Goal: Information Seeking & Learning: Learn about a topic

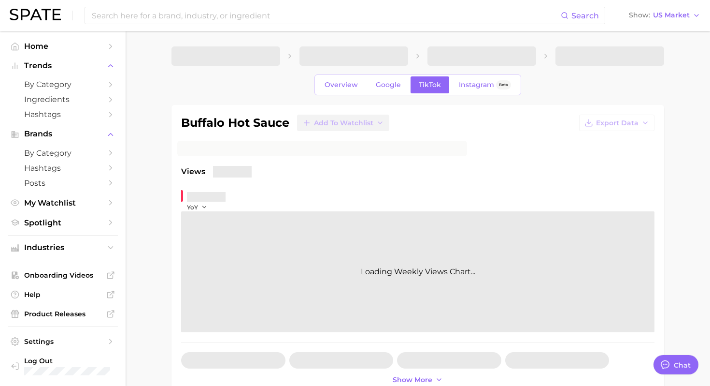
type textarea "x"
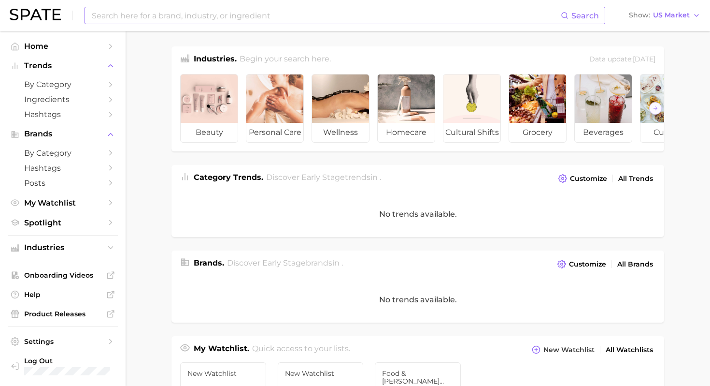
click at [205, 13] on input at bounding box center [326, 15] width 470 height 16
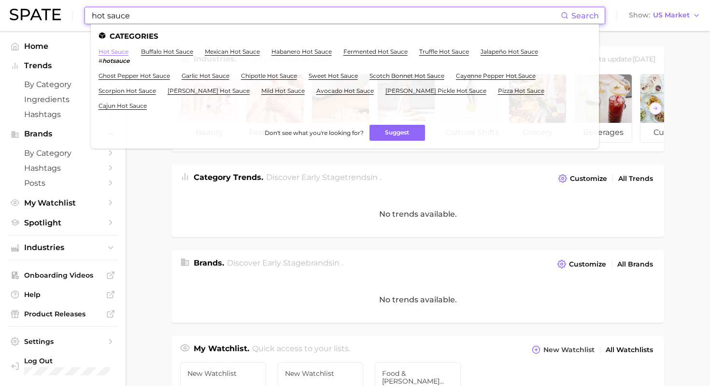
type input "hot sauce"
click at [121, 52] on link "hot sauce" at bounding box center [114, 51] width 30 height 7
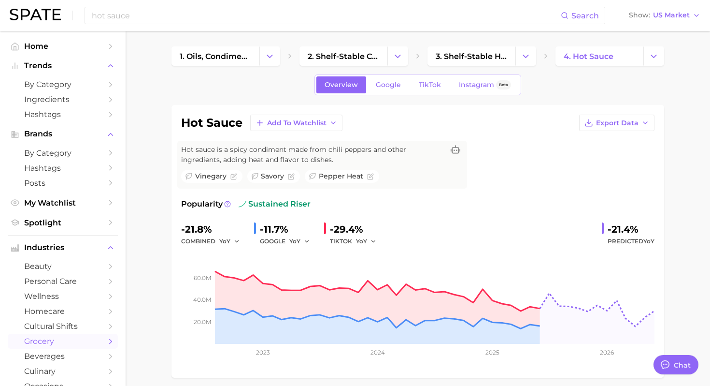
type textarea "x"
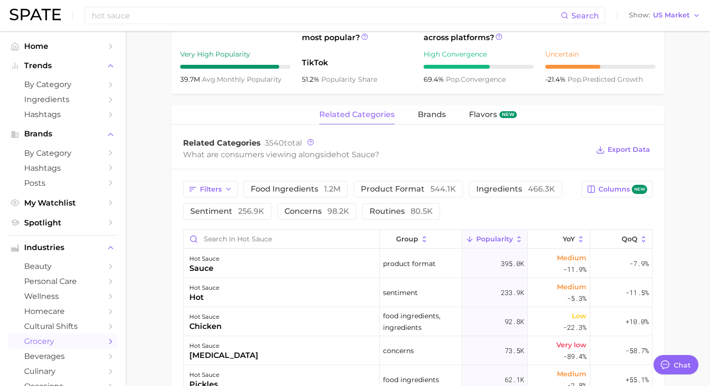
scroll to position [384, 0]
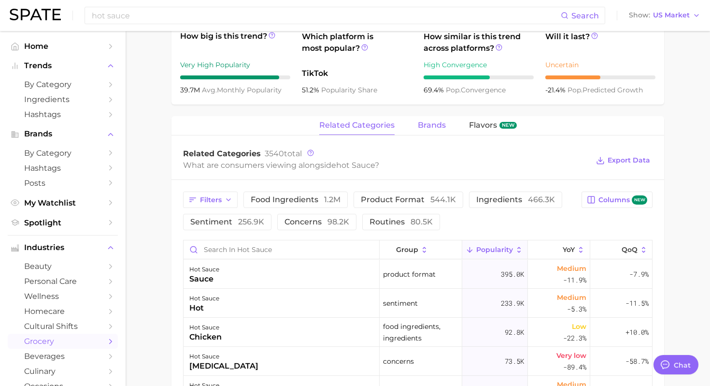
click at [426, 129] on button "brands" at bounding box center [432, 125] width 28 height 19
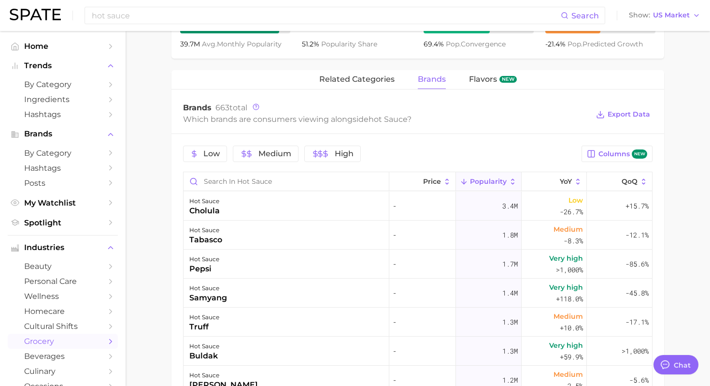
scroll to position [425, 0]
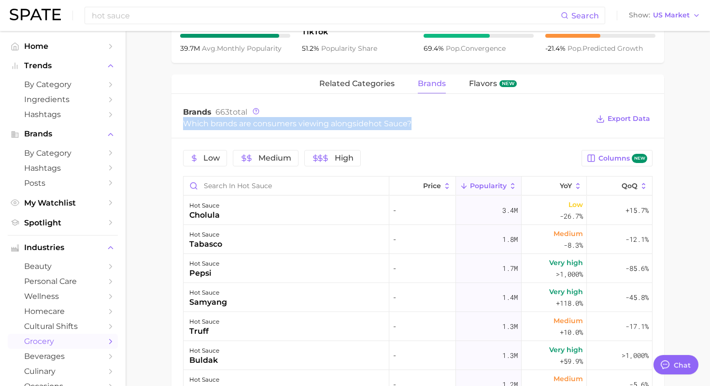
drag, startPoint x: 427, startPoint y: 125, endPoint x: 180, endPoint y: 125, distance: 247.4
click at [180, 125] on div "Brands 663 total Which brands are consumers viewing alongside hot sauce ? Expor…" at bounding box center [418, 119] width 493 height 39
copy div "Which brands are consumers viewing alongside hot sauce ?"
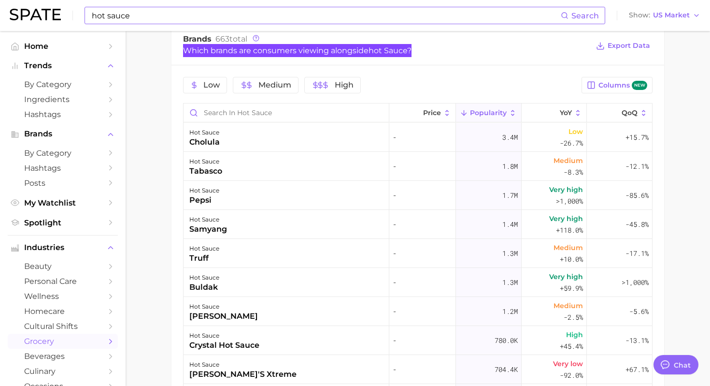
scroll to position [515, 0]
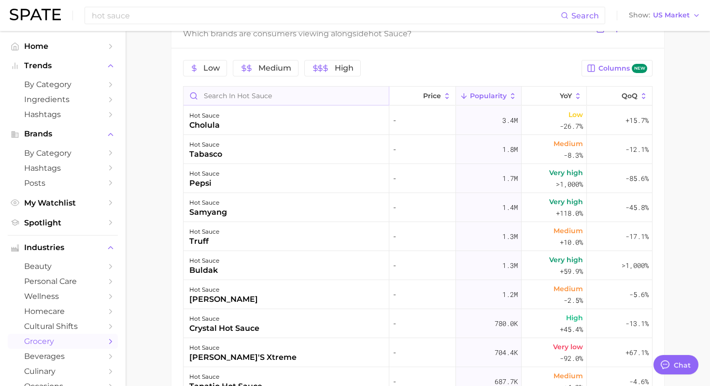
click at [253, 99] on input "Search in hot sauce" at bounding box center [286, 95] width 205 height 18
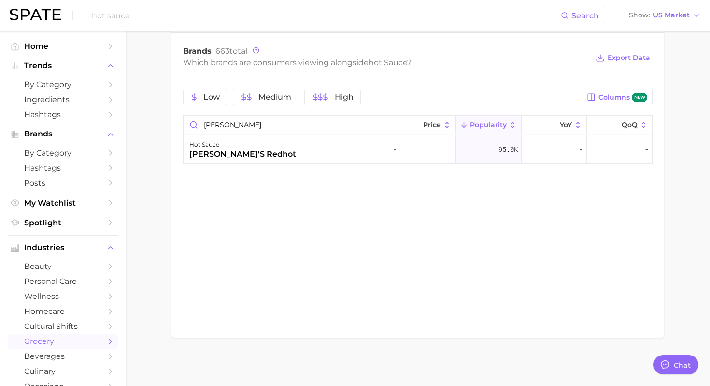
scroll to position [484, 0]
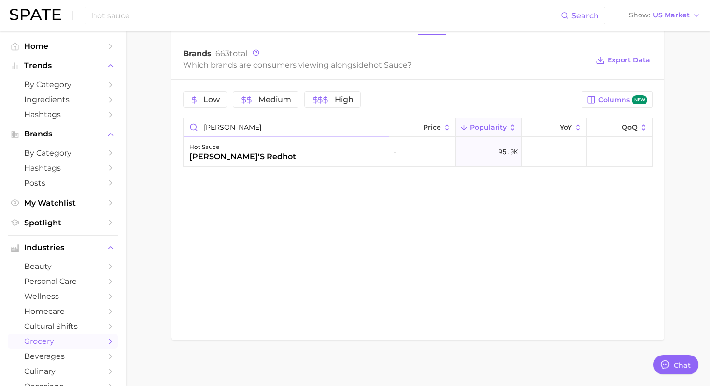
type input "[PERSON_NAME]"
click at [227, 129] on input "[PERSON_NAME]" at bounding box center [286, 127] width 205 height 18
click at [215, 129] on input "[PERSON_NAME]" at bounding box center [286, 127] width 205 height 18
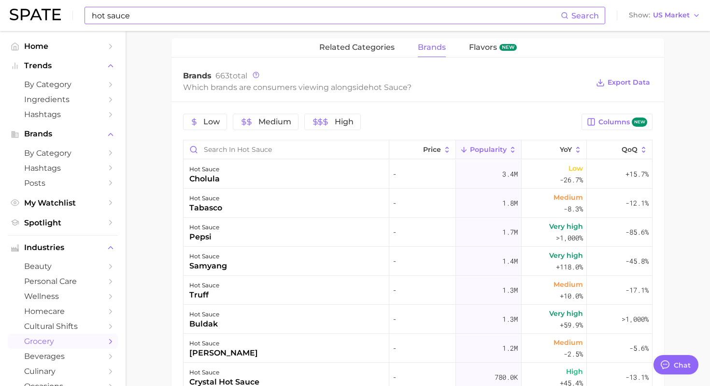
scroll to position [449, 0]
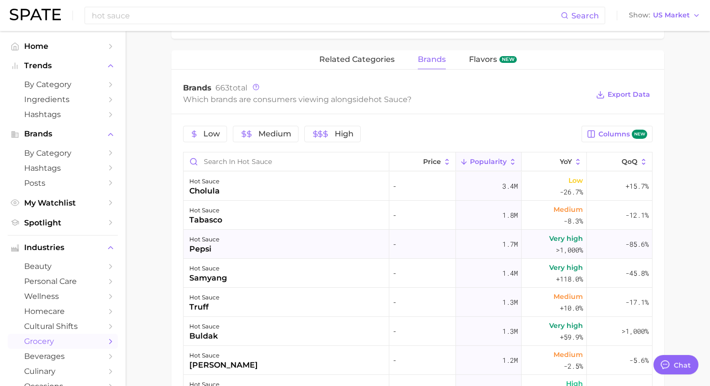
click at [208, 251] on div "pepsi" at bounding box center [204, 249] width 30 height 12
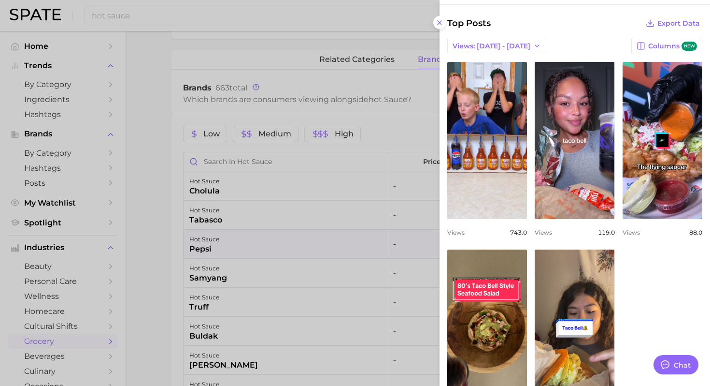
scroll to position [285, 0]
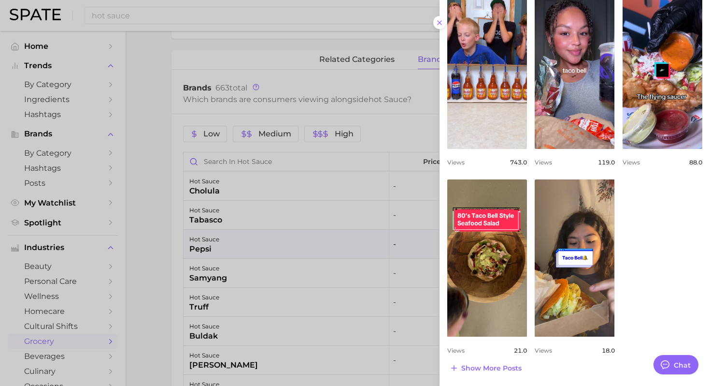
click at [244, 271] on div at bounding box center [355, 193] width 710 height 386
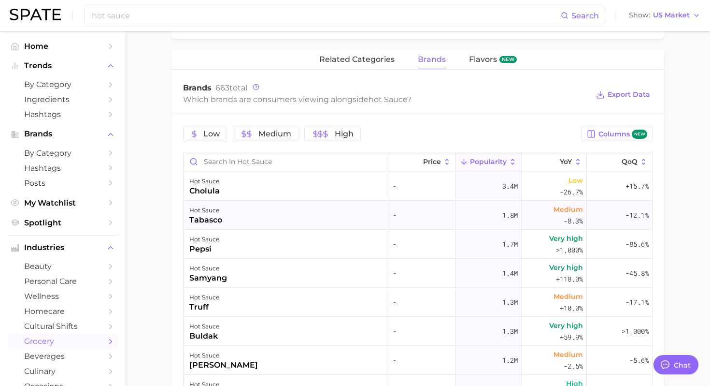
click at [239, 220] on div "hot sauce tabasco" at bounding box center [287, 215] width 206 height 29
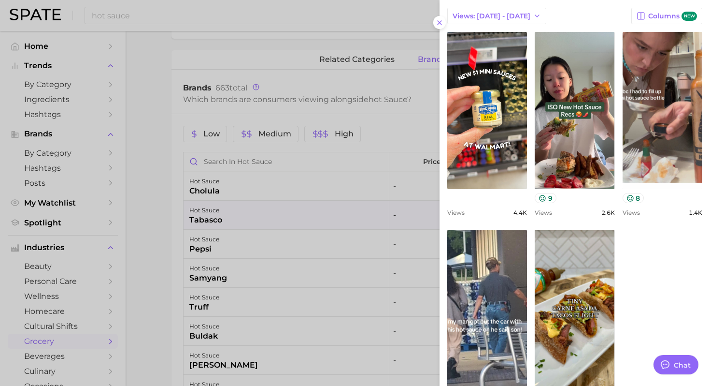
scroll to position [0, 0]
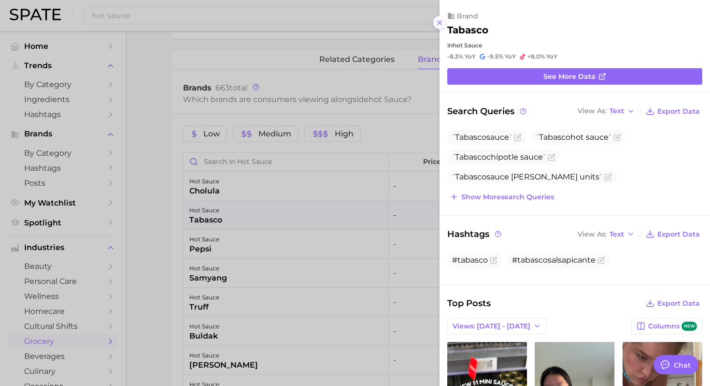
click at [445, 20] on button at bounding box center [439, 22] width 13 height 13
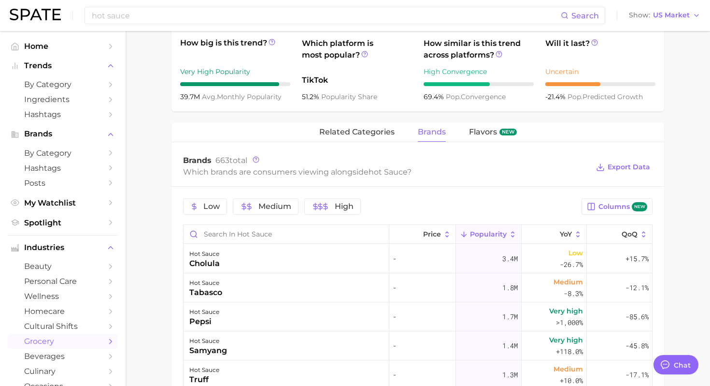
scroll to position [266, 0]
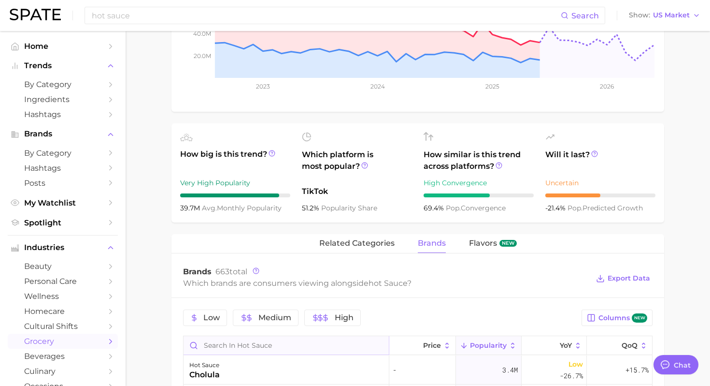
click at [239, 345] on input "Search in hot sauce" at bounding box center [286, 345] width 205 height 18
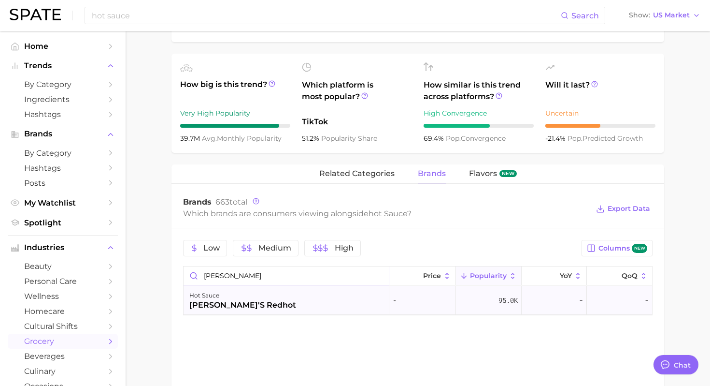
scroll to position [0, 0]
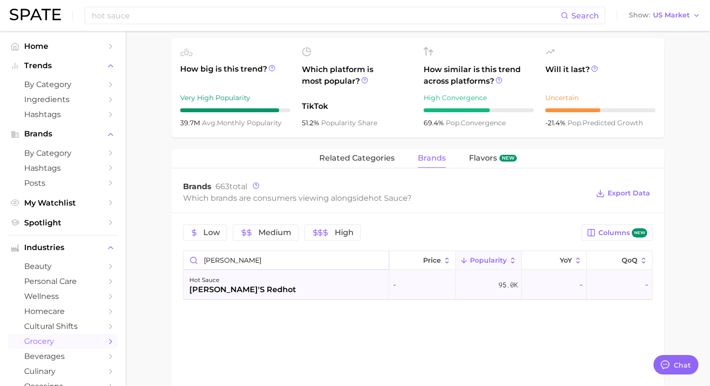
type input "[PERSON_NAME]"
click at [554, 287] on div "-" at bounding box center [554, 284] width 65 height 29
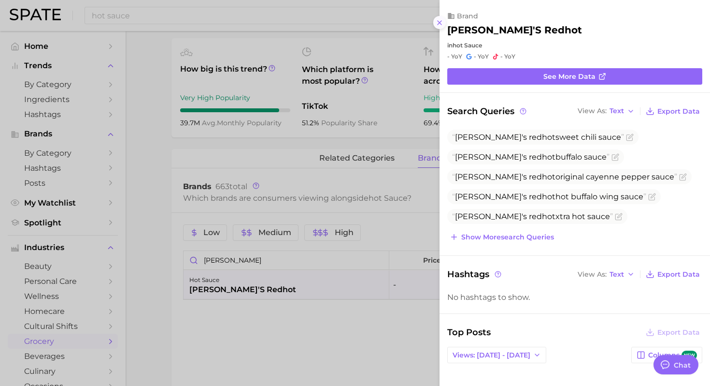
click at [442, 26] on icon at bounding box center [440, 23] width 8 height 8
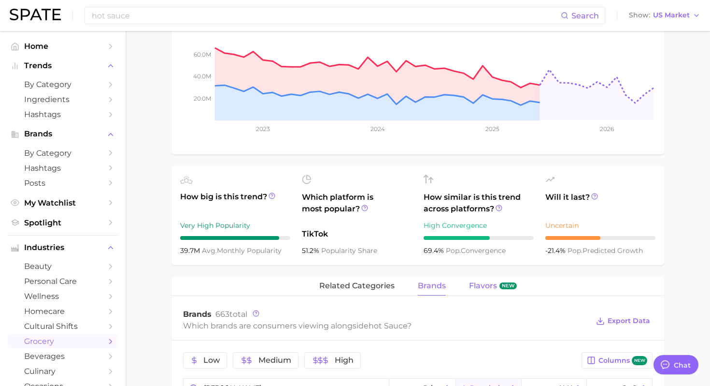
click at [477, 287] on span "Flavors" at bounding box center [483, 285] width 28 height 9
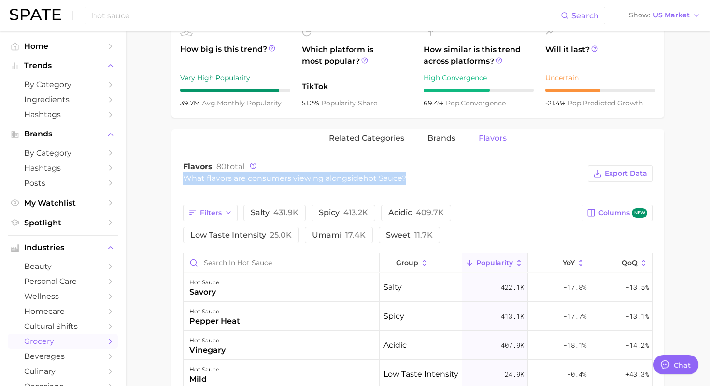
drag, startPoint x: 418, startPoint y: 175, endPoint x: 181, endPoint y: 176, distance: 237.2
click at [181, 176] on div "Flavors 80 total What flavors are consumers viewing alongside hot sauce ? Expor…" at bounding box center [418, 173] width 493 height 39
copy div "What flavors are consumers viewing alongside hot sauce ?"
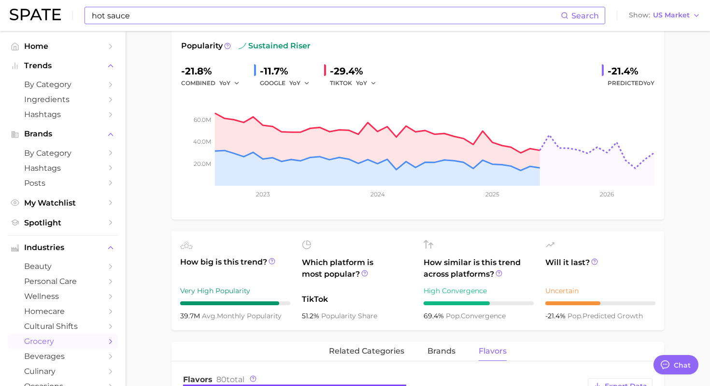
scroll to position [154, 0]
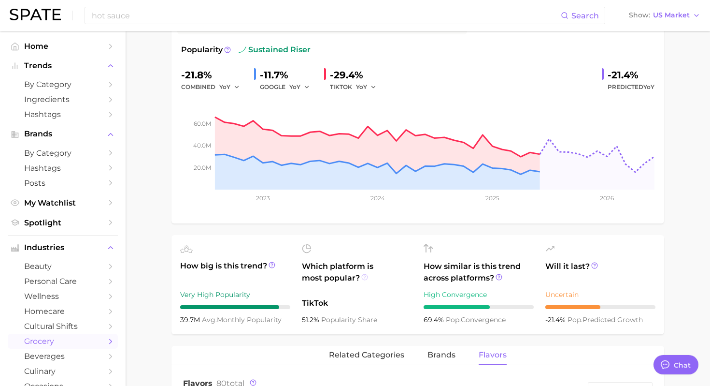
click at [364, 276] on icon at bounding box center [364, 276] width 7 height 7
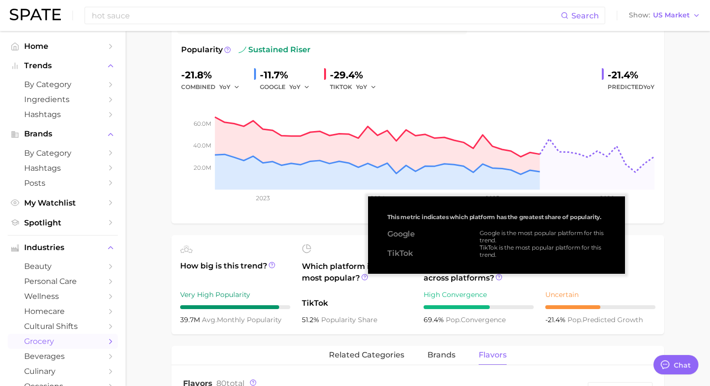
click at [389, 217] on span "This metric indicates which platform has the greatest share of popularity." at bounding box center [495, 216] width 214 height 7
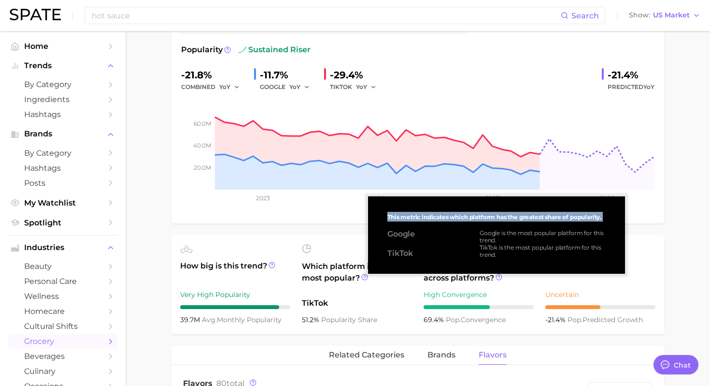
click at [389, 217] on span "This metric indicates which platform has the greatest share of popularity." at bounding box center [495, 216] width 214 height 7
copy span "This metric indicates which platform has the greatest share of popularity."
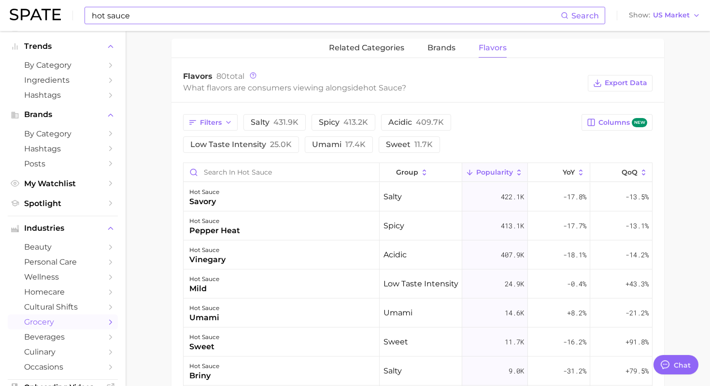
scroll to position [34, 0]
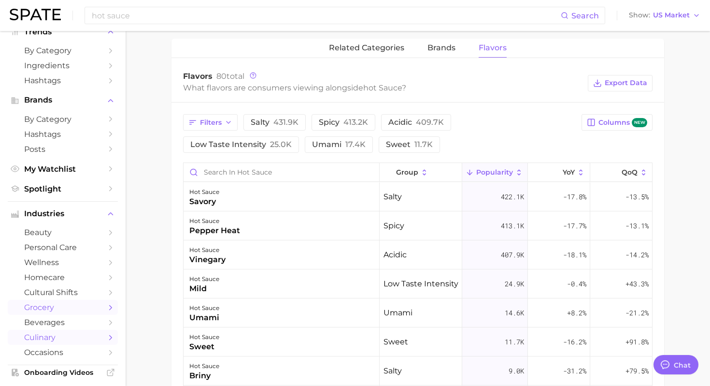
click at [98, 340] on span "culinary" at bounding box center [62, 336] width 77 height 9
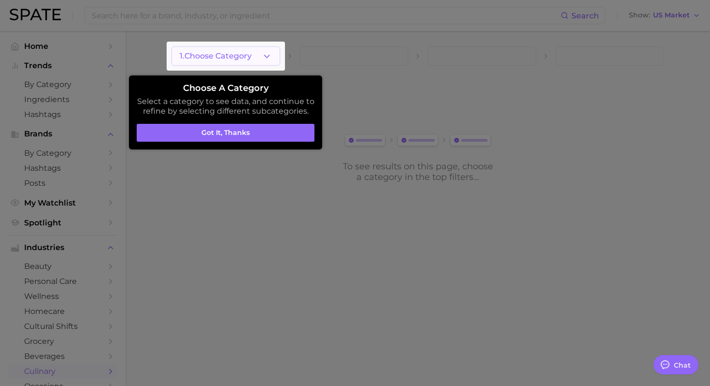
click at [255, 55] on div at bounding box center [226, 56] width 118 height 29
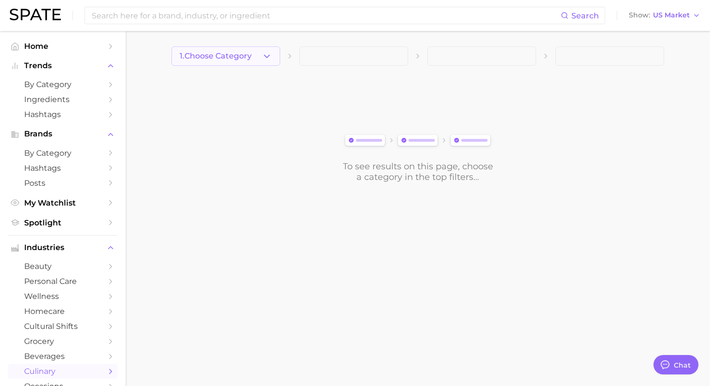
click at [255, 55] on button "1. Choose Category" at bounding box center [226, 55] width 109 height 19
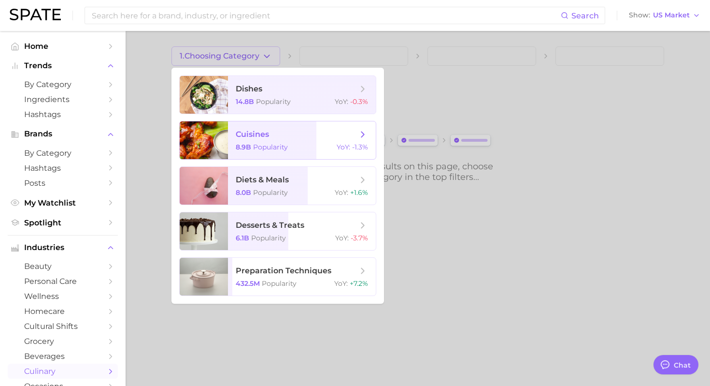
click at [307, 142] on span "cuisines 8.9b Popularity YoY : -1.3%" at bounding box center [302, 140] width 148 height 38
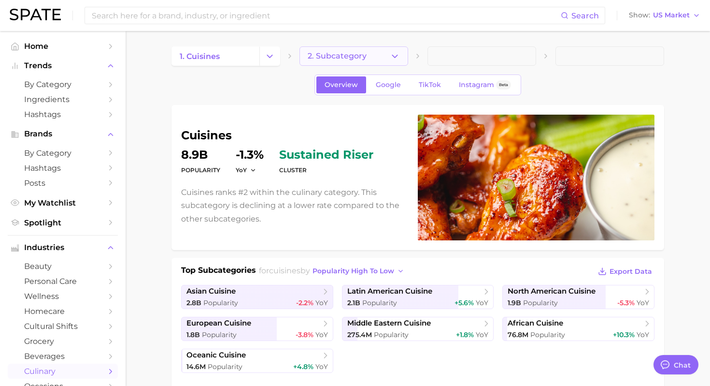
click at [387, 58] on button "2. Subcategory" at bounding box center [354, 55] width 109 height 19
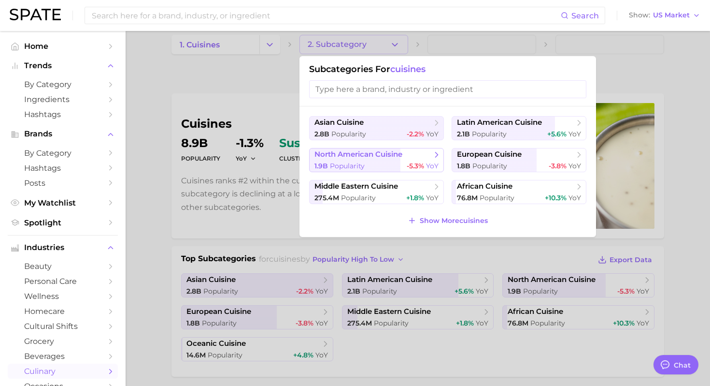
scroll to position [13, 0]
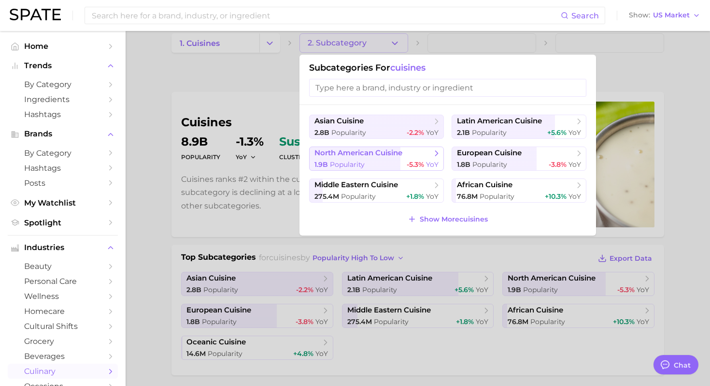
click at [395, 160] on div "1.9b Popularity -5.3% YoY" at bounding box center [377, 164] width 124 height 9
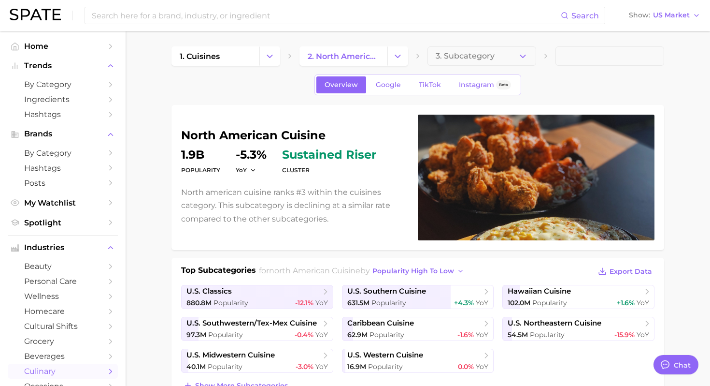
click at [464, 57] on span "3. Subcategory" at bounding box center [465, 56] width 59 height 9
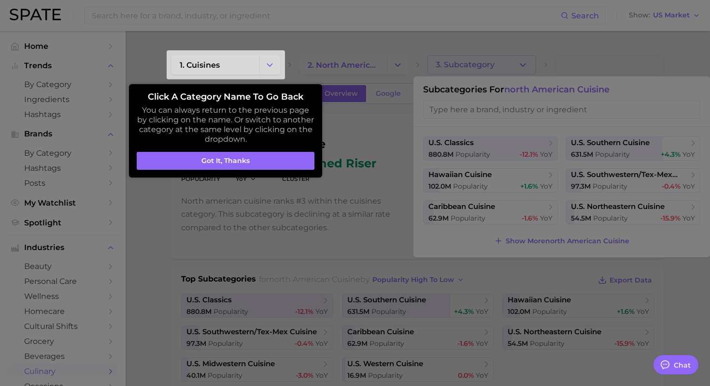
scroll to position [1, 0]
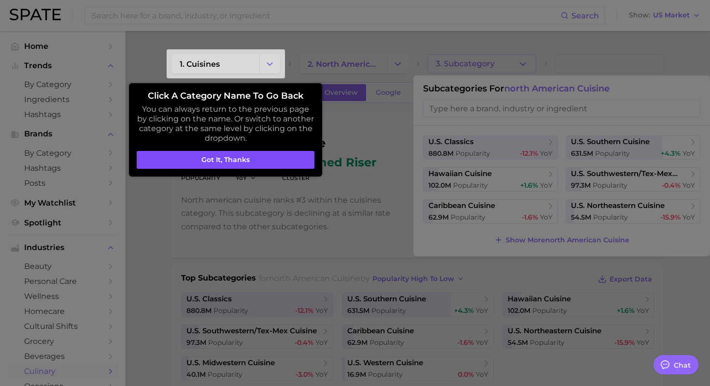
click at [259, 164] on button "Got it, thanks" at bounding box center [226, 160] width 178 height 18
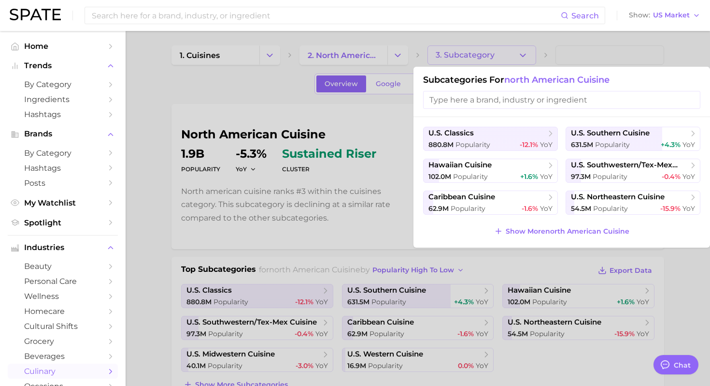
scroll to position [0, 0]
click at [521, 95] on input "search" at bounding box center [561, 101] width 277 height 18
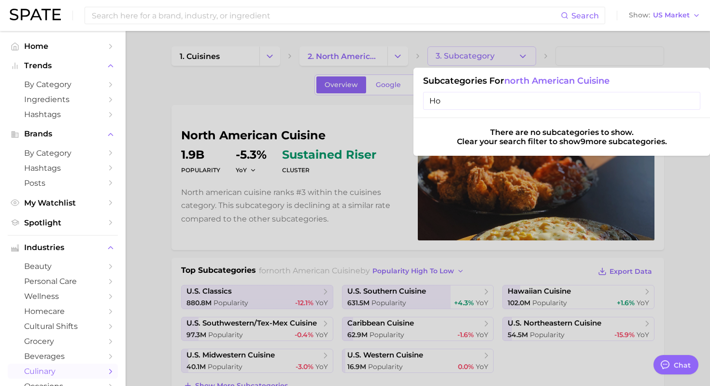
type input "H"
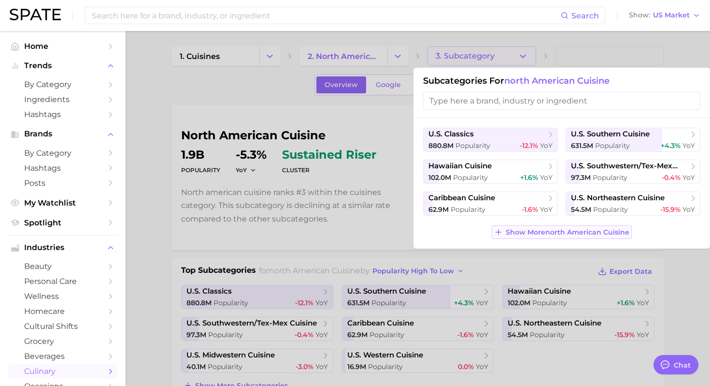
click at [555, 229] on span "Show More north american cuisine" at bounding box center [568, 232] width 124 height 8
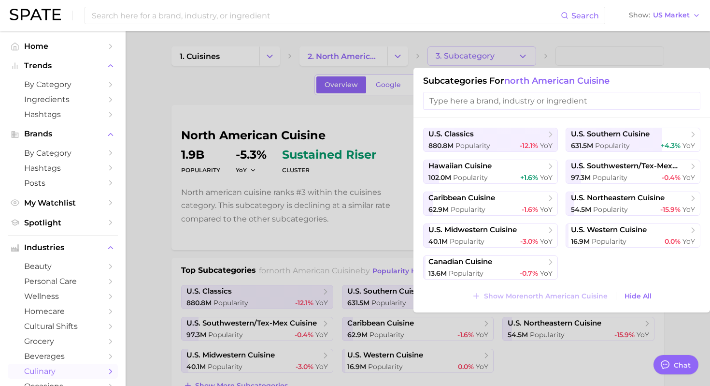
click at [389, 68] on div at bounding box center [355, 193] width 710 height 386
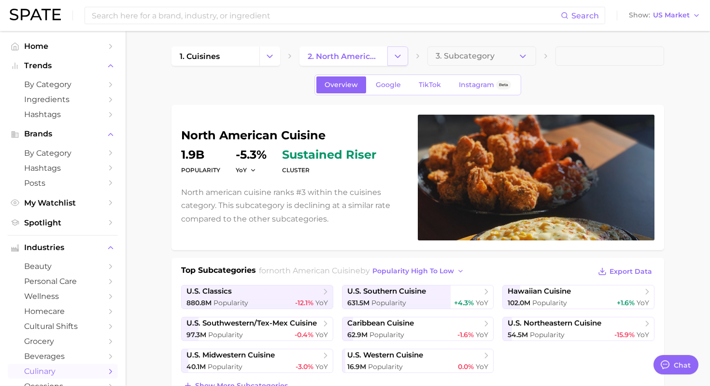
click at [389, 52] on button "Change Category" at bounding box center [398, 55] width 21 height 19
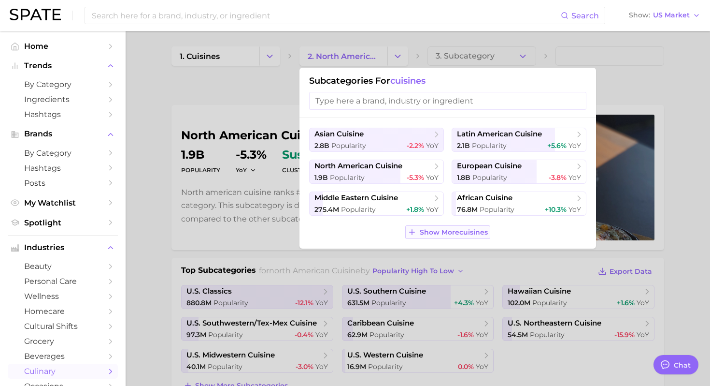
click at [448, 227] on button "Show More cuisines" at bounding box center [447, 232] width 85 height 14
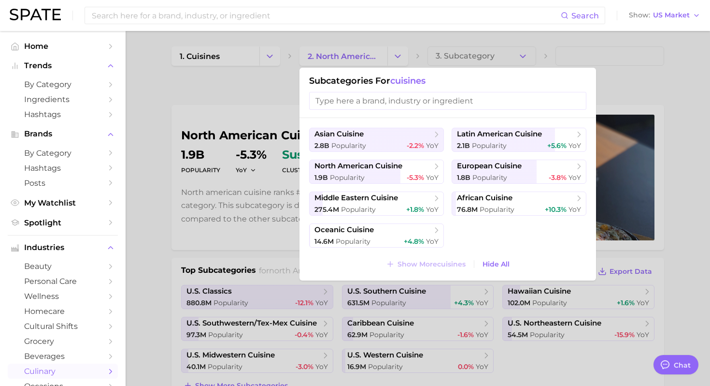
click at [466, 43] on div at bounding box center [355, 193] width 710 height 386
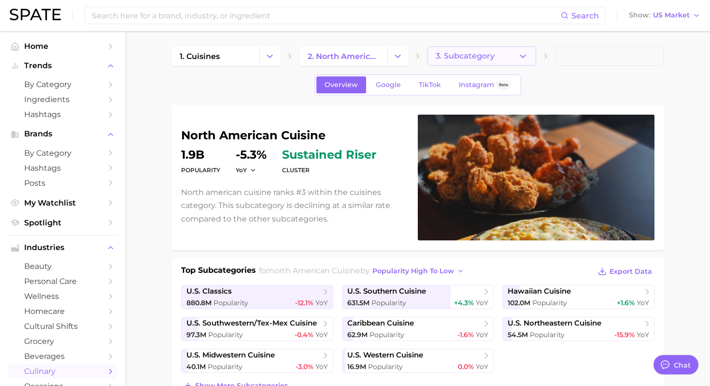
click at [466, 57] on span "3. Subcategory" at bounding box center [465, 56] width 59 height 9
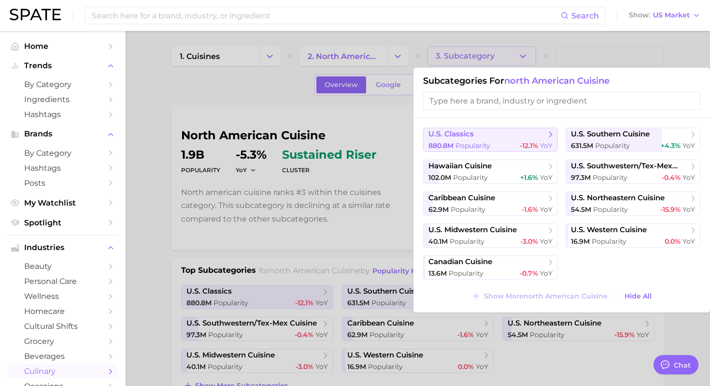
click at [489, 142] on span "Popularity" at bounding box center [473, 145] width 35 height 9
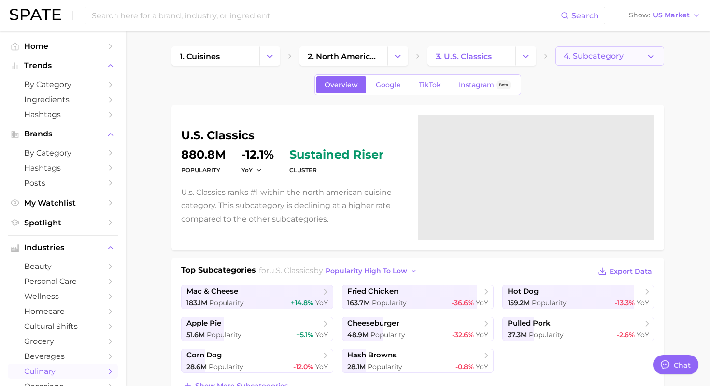
click at [604, 53] on span "4. Subcategory" at bounding box center [594, 56] width 60 height 9
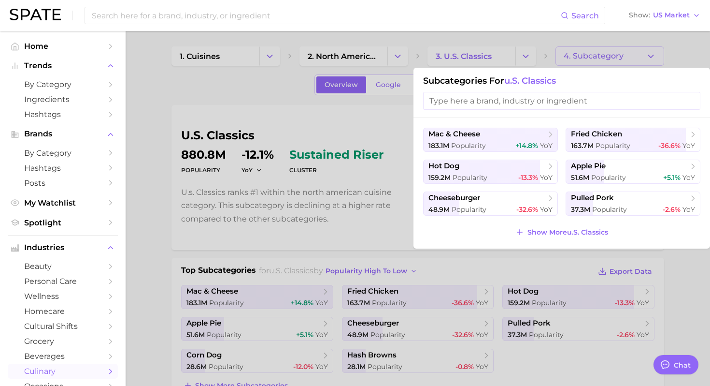
scroll to position [8, 0]
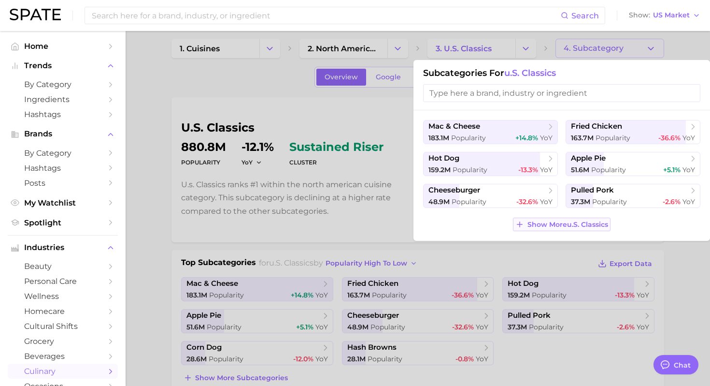
click at [572, 228] on span "Show More u.s. classics" at bounding box center [568, 224] width 81 height 8
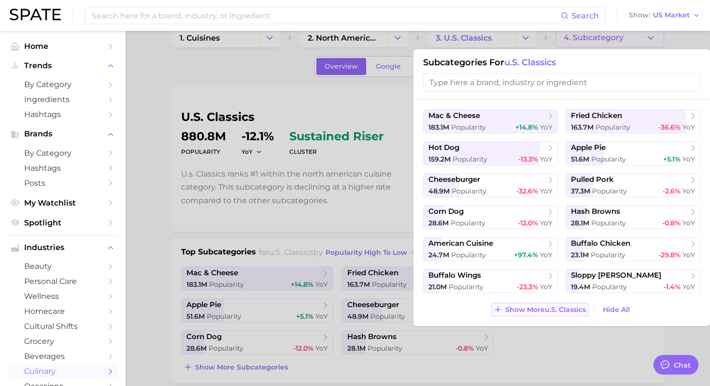
scroll to position [20, 0]
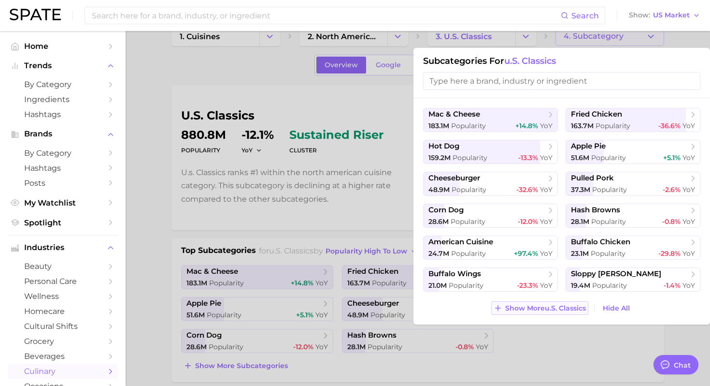
click at [553, 310] on span "Show More u.s. classics" at bounding box center [545, 308] width 81 height 8
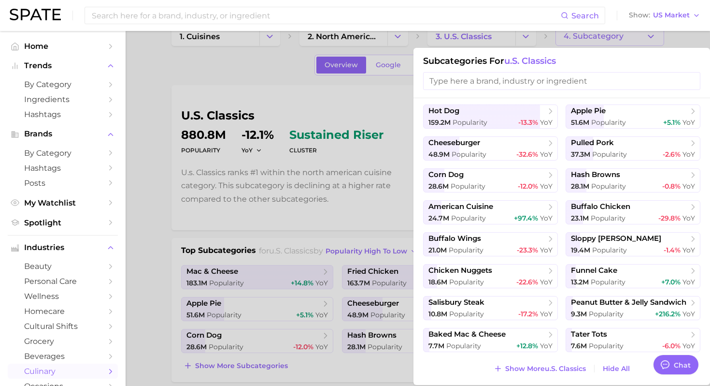
scroll to position [20, 0]
click at [554, 370] on span "Show More u.s. classics" at bounding box center [545, 368] width 81 height 8
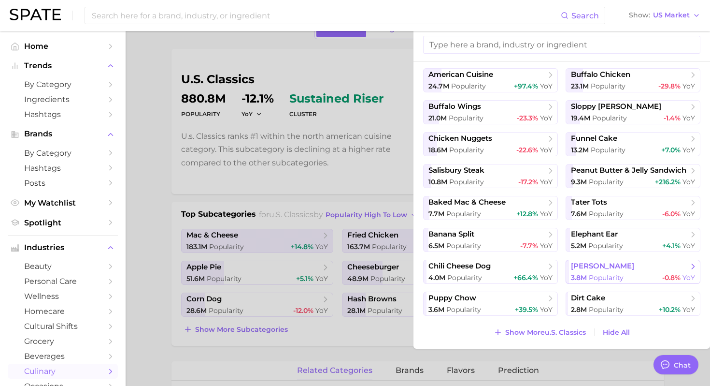
scroll to position [93, 0]
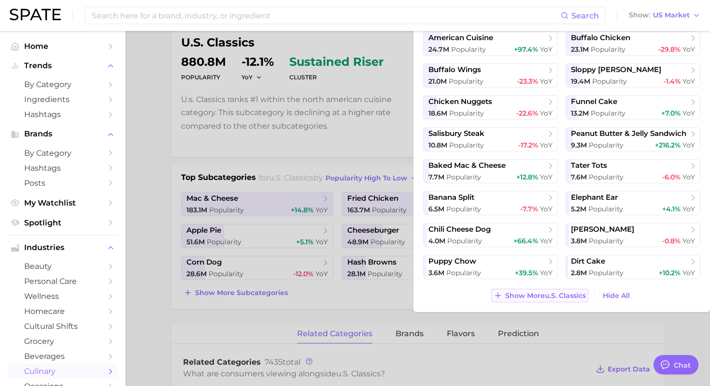
click at [545, 295] on span "Show More u.s. classics" at bounding box center [545, 295] width 81 height 8
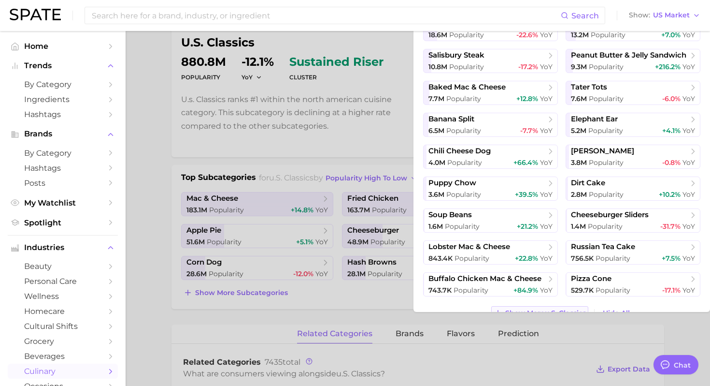
scroll to position [227, 0]
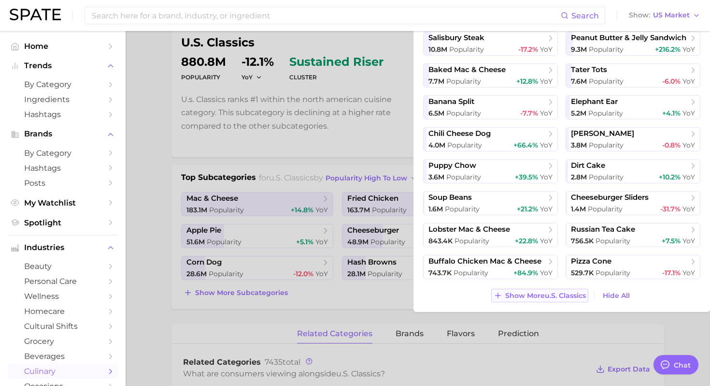
click at [545, 295] on span "Show More u.s. classics" at bounding box center [545, 295] width 81 height 8
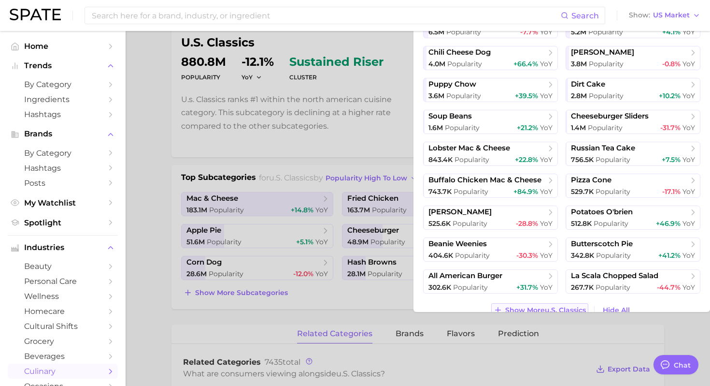
scroll to position [322, 0]
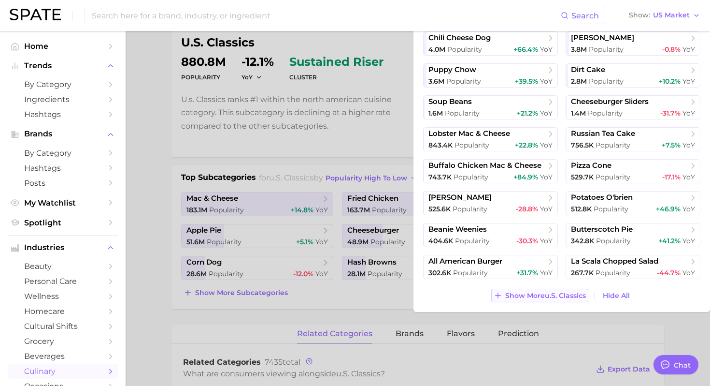
click at [542, 295] on span "Show More u.s. classics" at bounding box center [545, 295] width 81 height 8
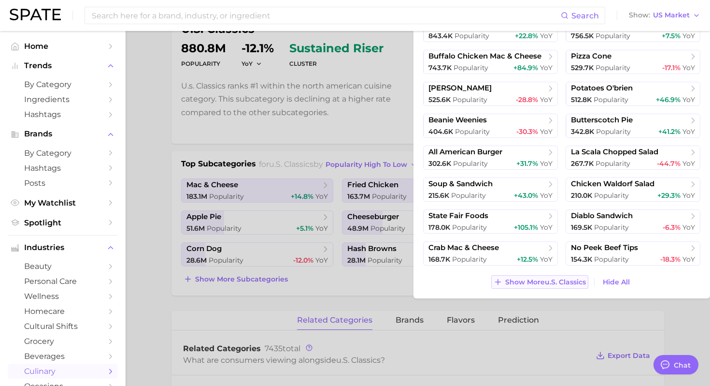
scroll to position [107, 0]
click at [545, 280] on span "Show More u.s. classics" at bounding box center [545, 281] width 81 height 8
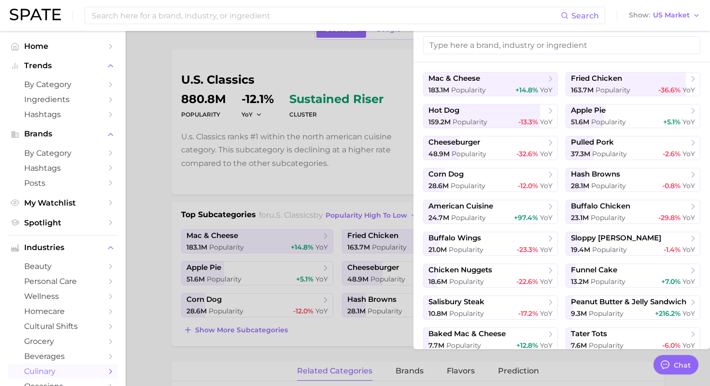
scroll to position [0, 0]
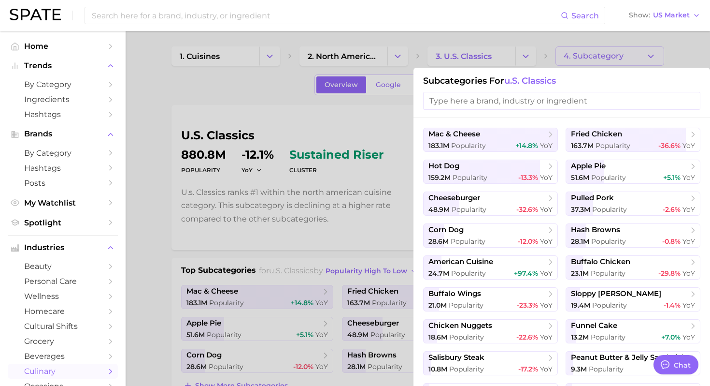
click at [468, 96] on input "search" at bounding box center [561, 101] width 277 height 18
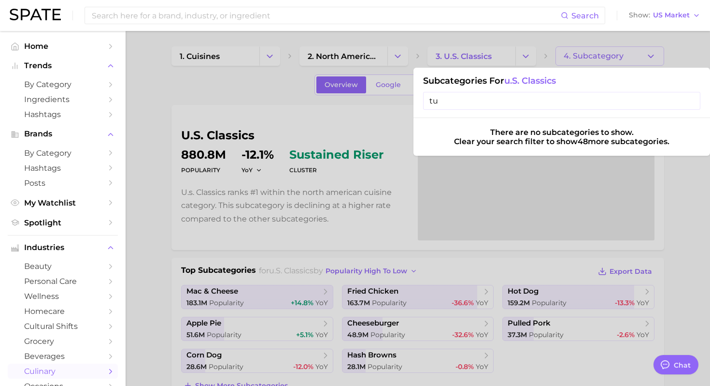
type input "t"
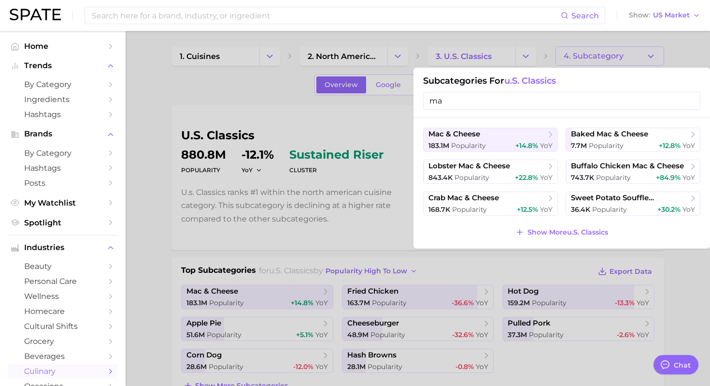
type input "m"
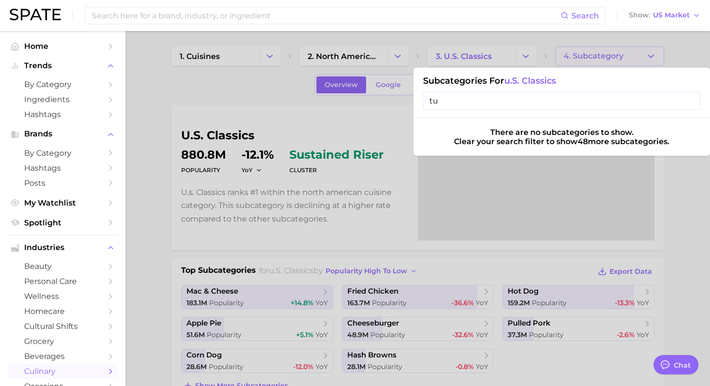
type input "t"
type input "f"
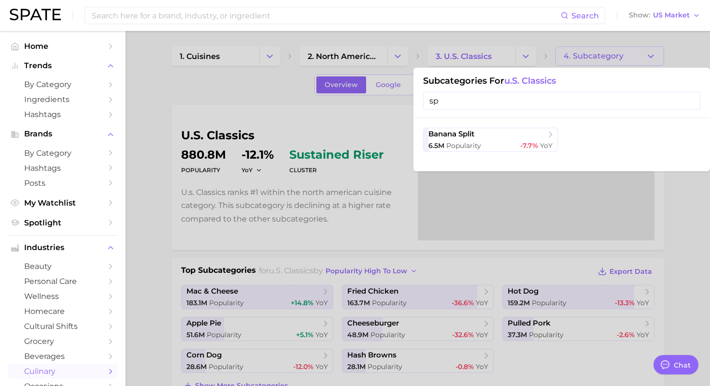
type input "s"
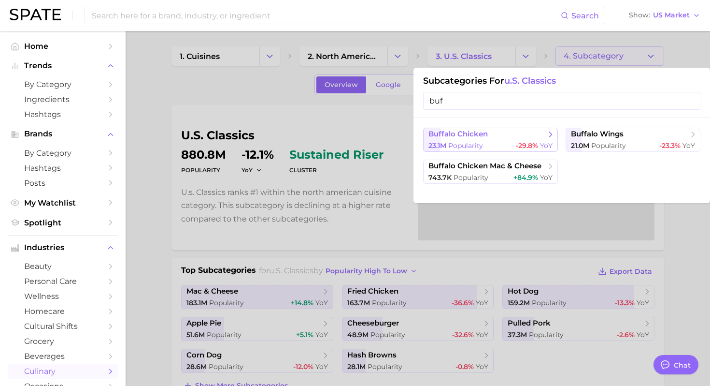
type input "buf"
click at [499, 136] on span "buffalo chicken" at bounding box center [487, 134] width 117 height 10
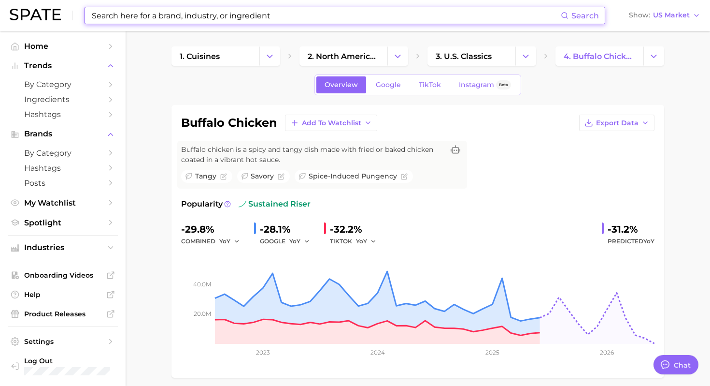
click at [200, 15] on input at bounding box center [326, 15] width 470 height 16
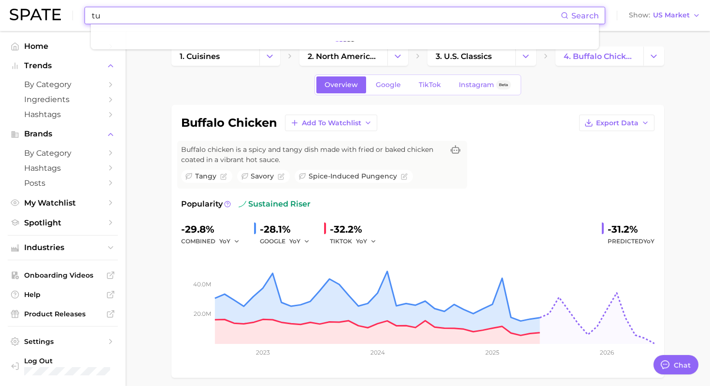
type input "t"
type input "spicy tuna"
click at [380, 46] on button "Suggest" at bounding box center [385, 40] width 56 height 16
click at [575, 16] on span "Search" at bounding box center [586, 15] width 28 height 9
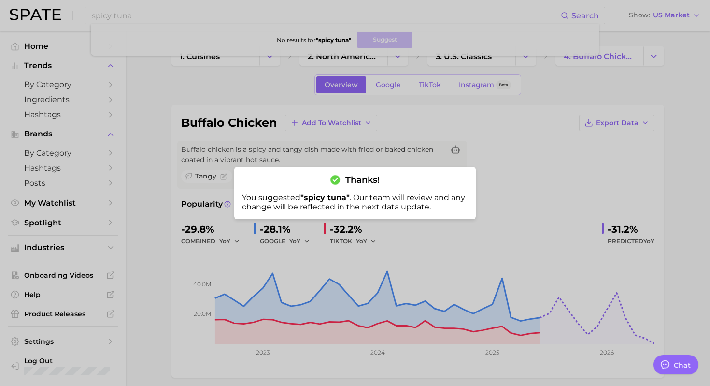
click at [39, 49] on div at bounding box center [355, 193] width 710 height 386
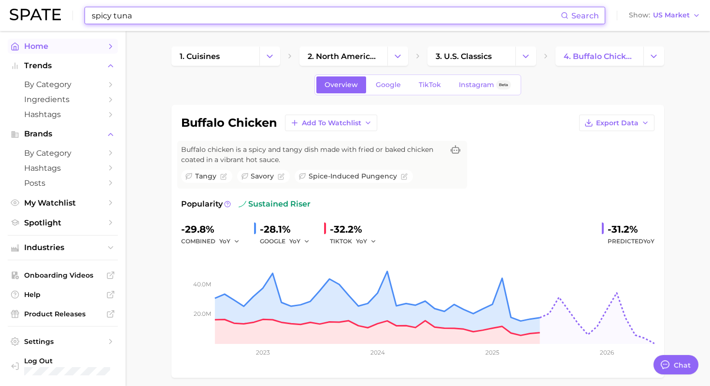
click at [32, 47] on span "Home" at bounding box center [62, 46] width 77 height 9
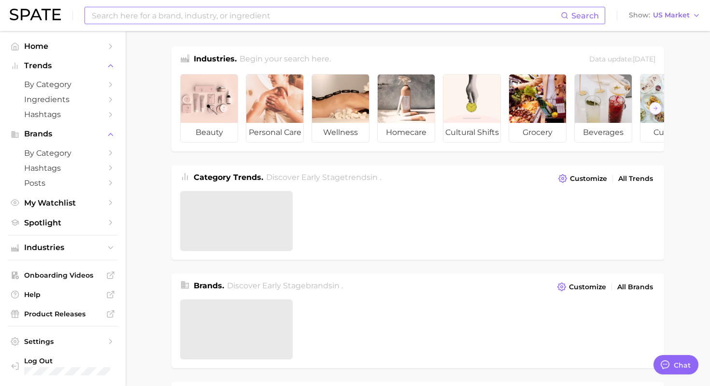
click at [127, 17] on input at bounding box center [326, 15] width 470 height 16
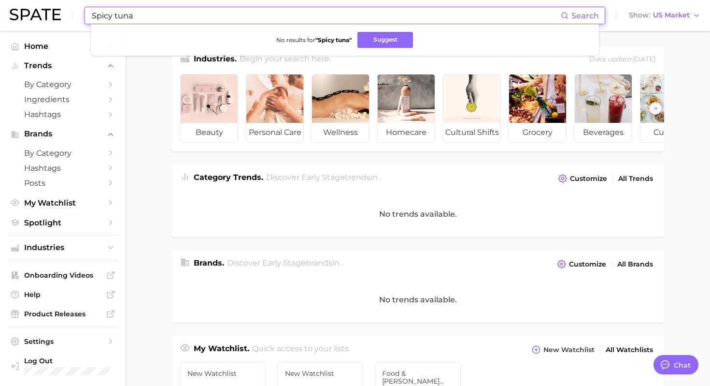
click at [136, 14] on input "Spicy tuna" at bounding box center [326, 15] width 470 height 16
type input "tunacado"
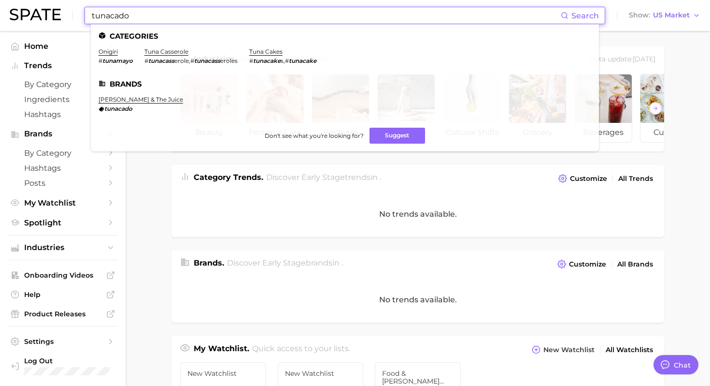
click at [138, 14] on input "tunacado" at bounding box center [326, 15] width 470 height 16
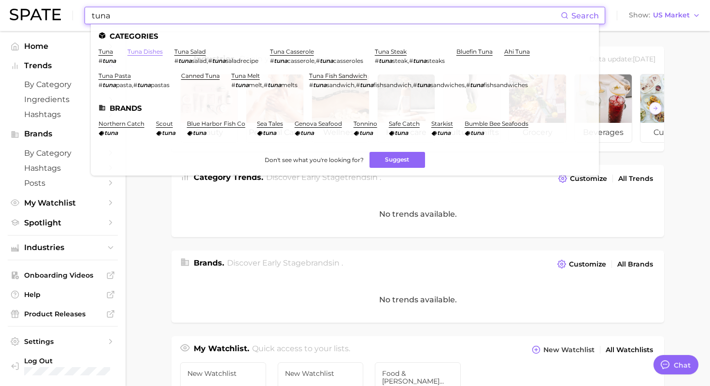
type input "tuna"
click at [144, 52] on link "tuna dishes" at bounding box center [145, 51] width 35 height 7
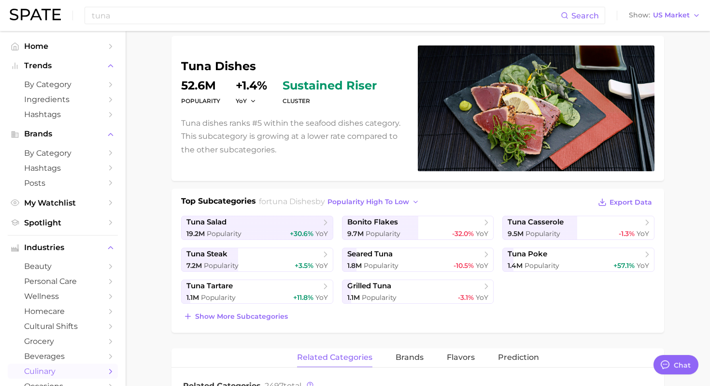
scroll to position [75, 0]
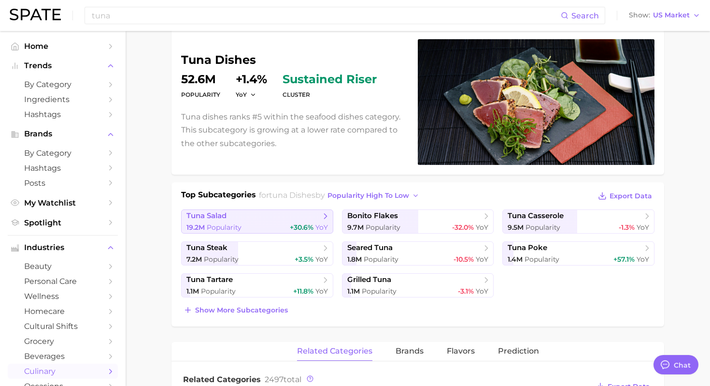
click at [283, 216] on span "tuna salad" at bounding box center [254, 216] width 134 height 10
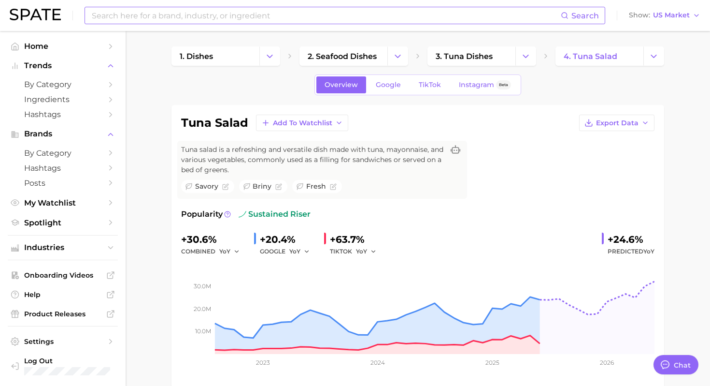
click at [267, 13] on input at bounding box center [326, 15] width 470 height 16
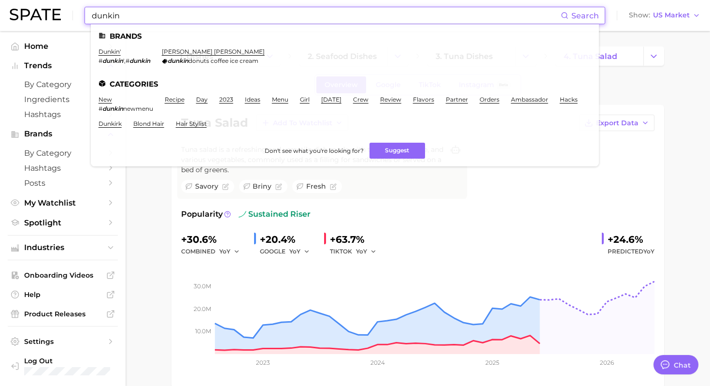
type input "dunkin"
click at [110, 56] on li "dunkin' # dunkin ' , # dunkin" at bounding box center [125, 56] width 52 height 16
click at [110, 50] on link "dunkin'" at bounding box center [110, 51] width 22 height 7
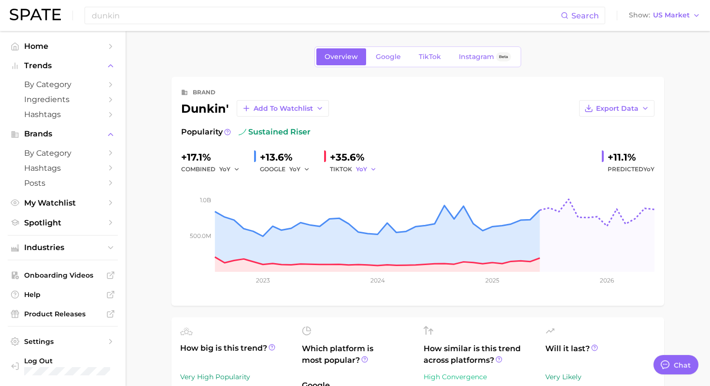
click at [372, 170] on icon "button" at bounding box center [373, 169] width 7 height 7
click at [395, 155] on div "+17.1% combined YoY +13.6% GOOGLE YoY +35.6% TIKTOK YoY YoY QoQ MoM +11.1% Pred…" at bounding box center [418, 162] width 474 height 26
click at [343, 155] on div "+35.6%" at bounding box center [356, 156] width 53 height 15
click at [368, 170] on button "YoY" at bounding box center [366, 169] width 21 height 12
click at [341, 169] on div "TIKTOK YoY YoY QoQ MoM" at bounding box center [356, 169] width 53 height 12
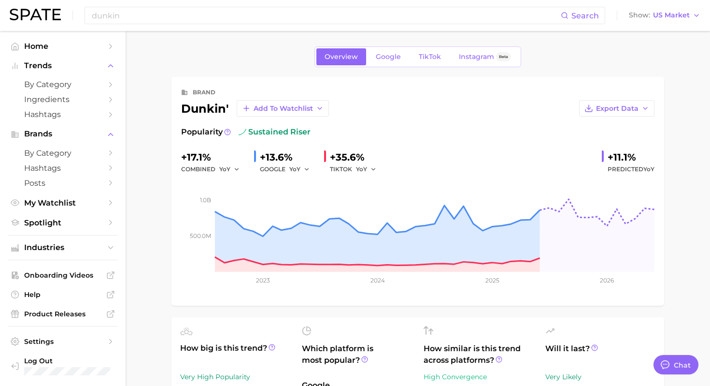
click at [341, 157] on div "+35.6%" at bounding box center [356, 156] width 53 height 15
click at [427, 52] on link "TikTok" at bounding box center [430, 56] width 39 height 17
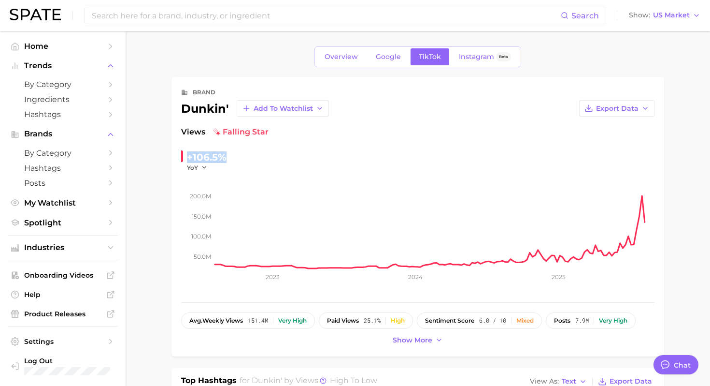
drag, startPoint x: 230, startPoint y: 156, endPoint x: 188, endPoint y: 155, distance: 42.0
click at [188, 155] on div "+106.5% YoY" at bounding box center [247, 160] width 132 height 22
copy div "+106.5%"
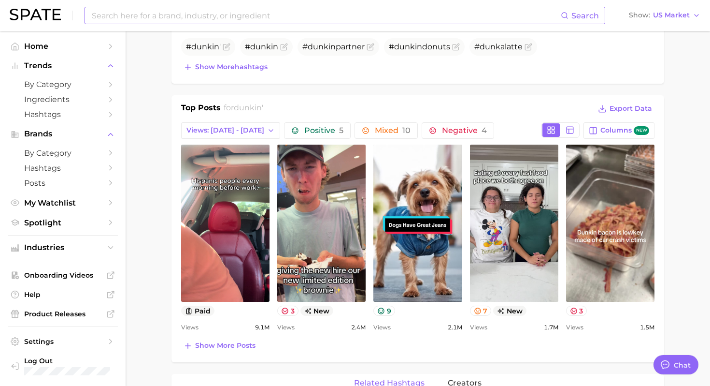
scroll to position [353, 0]
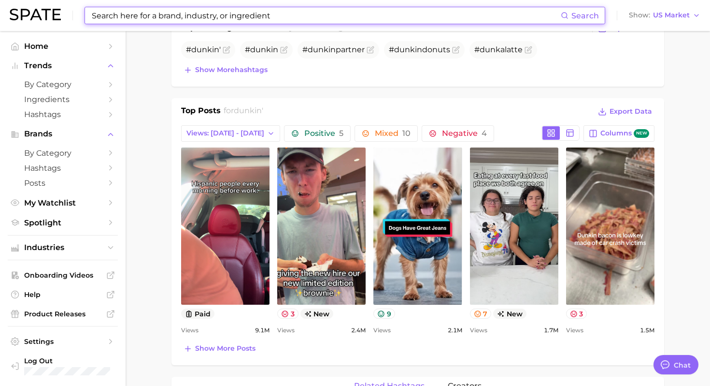
click at [165, 15] on input at bounding box center [326, 15] width 470 height 16
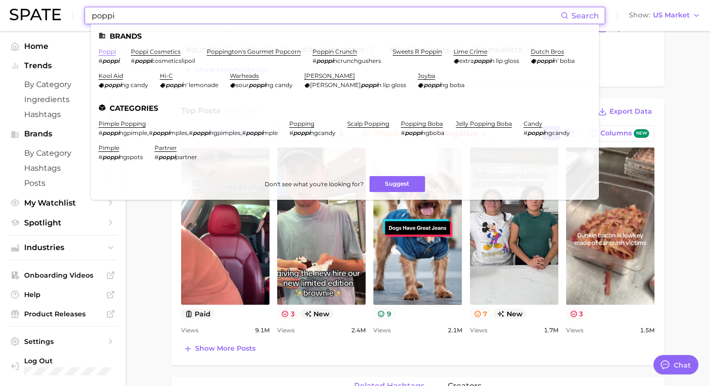
type input "poppi"
click at [109, 54] on link "poppi" at bounding box center [107, 51] width 17 height 7
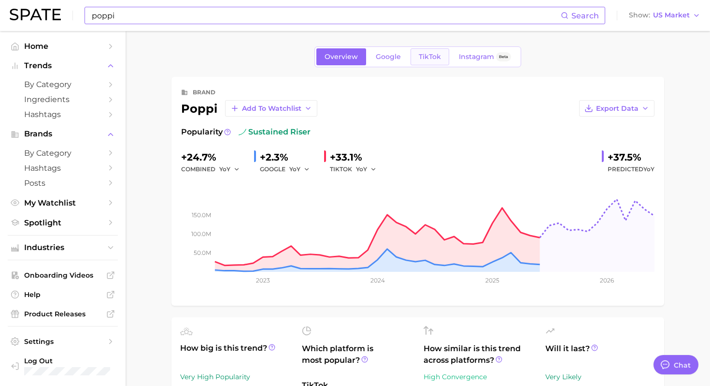
click at [432, 56] on span "TikTok" at bounding box center [430, 57] width 22 height 8
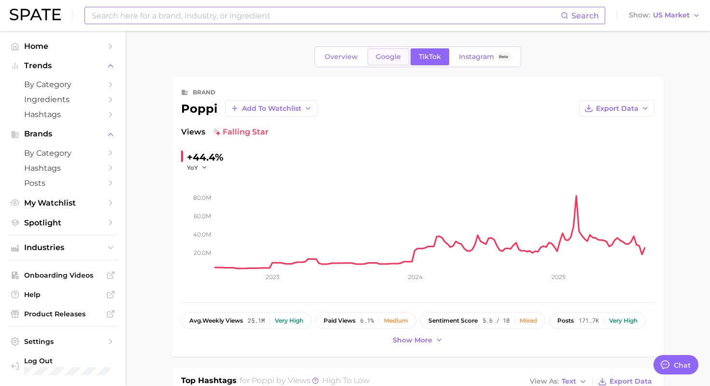
click at [390, 57] on span "Google" at bounding box center [388, 57] width 25 height 8
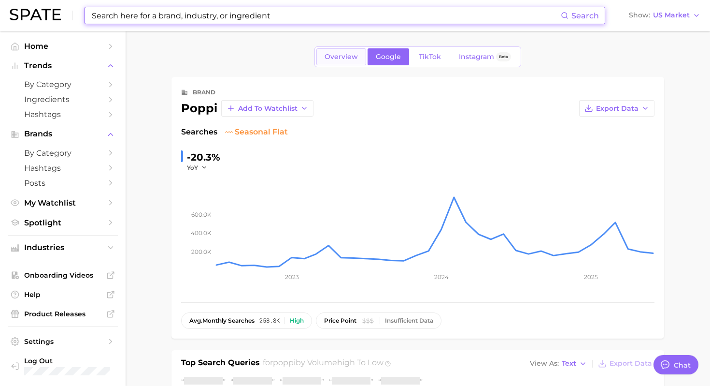
click at [349, 56] on span "Overview" at bounding box center [341, 57] width 33 height 8
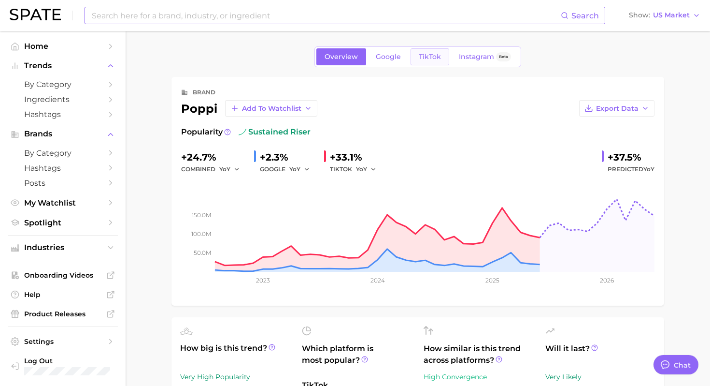
click at [428, 59] on span "TikTok" at bounding box center [430, 57] width 22 height 8
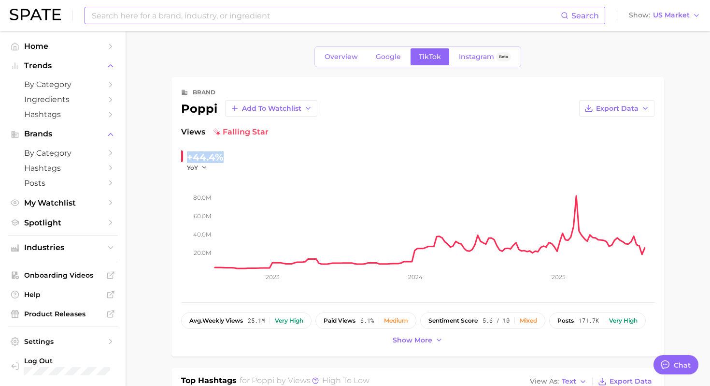
drag, startPoint x: 187, startPoint y: 158, endPoint x: 227, endPoint y: 158, distance: 39.6
click at [227, 158] on div "+44.4% YoY" at bounding box center [247, 160] width 132 height 22
copy div "+44.4%"
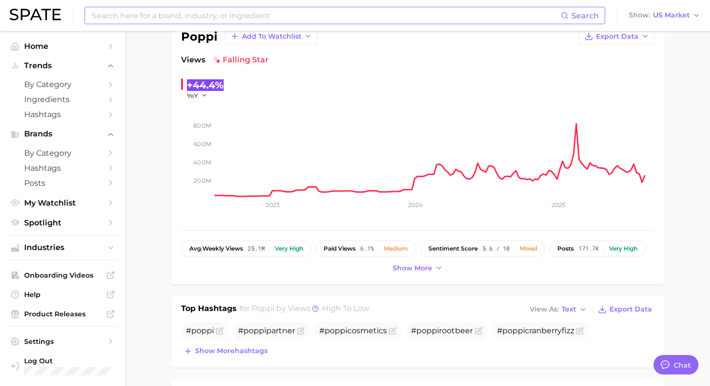
scroll to position [53, 0]
